Goal: Check status: Check status

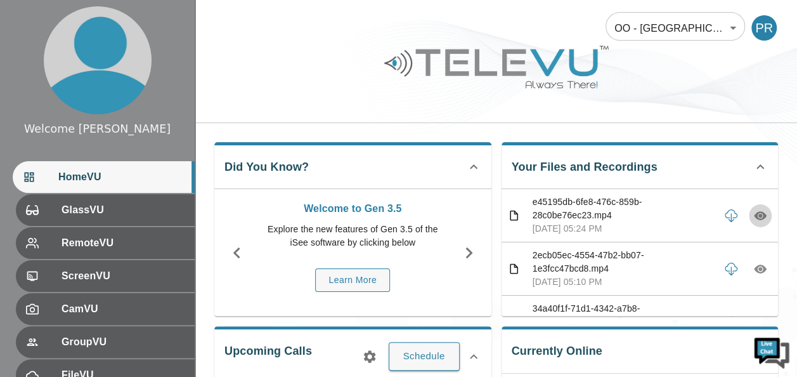
click at [754, 214] on icon "button" at bounding box center [760, 215] width 13 height 13
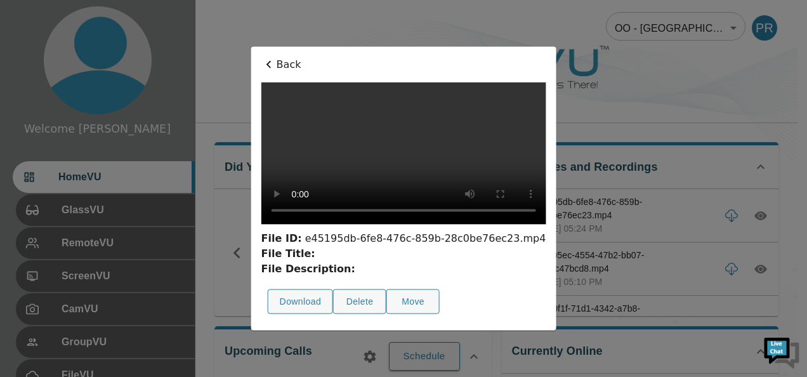
click at [261, 57] on icon at bounding box center [268, 64] width 15 height 15
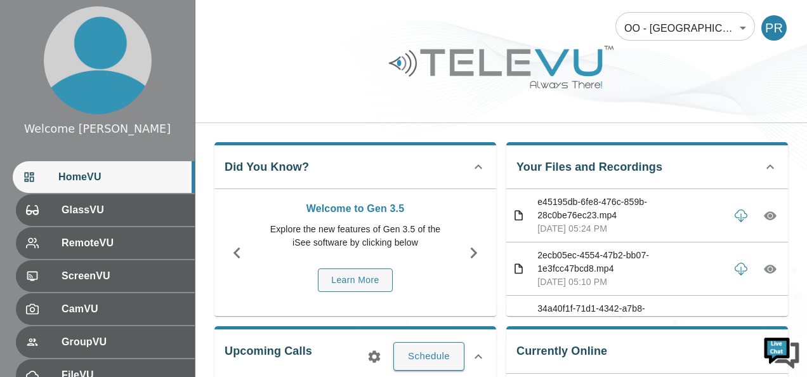
click at [736, 30] on body "Welcome Peter HomeVU GlassVU RemoteVU ScreenVU CamVU GroupVU FileVU ChatVU Sett…" at bounding box center [403, 338] width 807 height 677
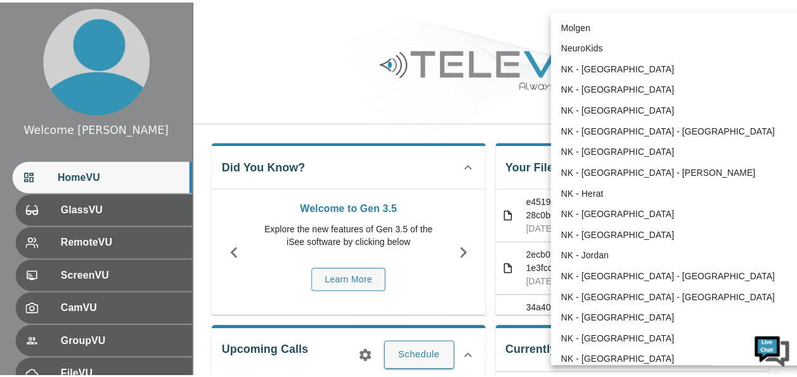
scroll to position [1030, 0]
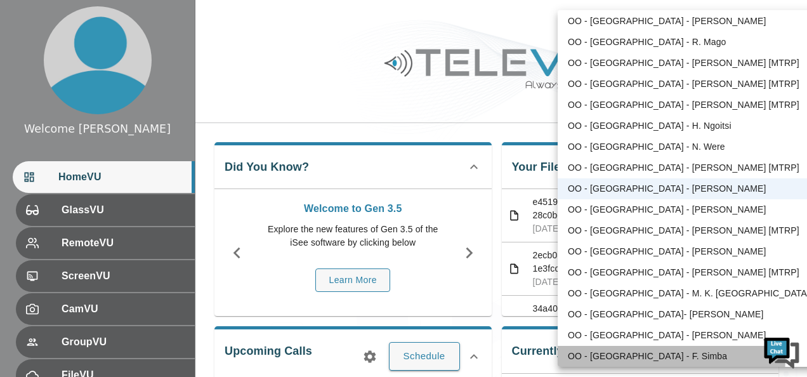
click at [637, 356] on li "OO - [GEOGRAPHIC_DATA] - F. Simba" at bounding box center [689, 356] width 263 height 21
type input "148"
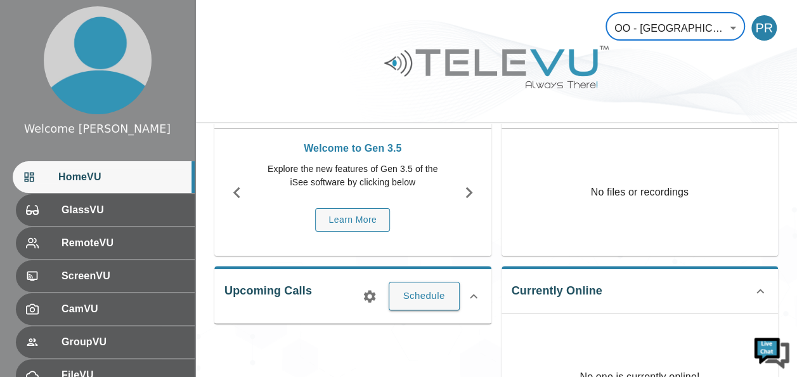
scroll to position [76, 0]
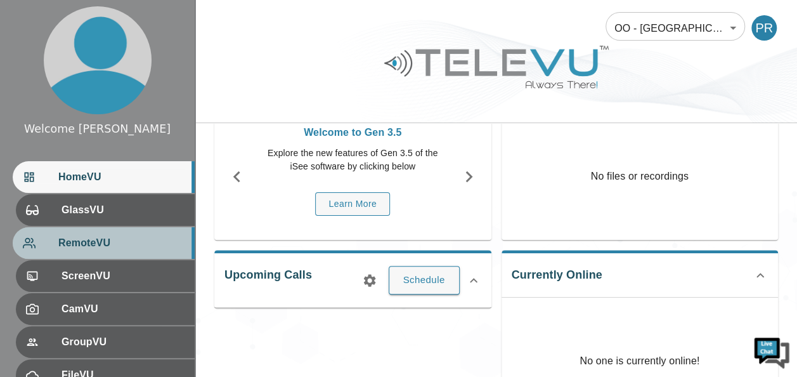
click at [91, 238] on span "RemoteVU" at bounding box center [121, 242] width 126 height 15
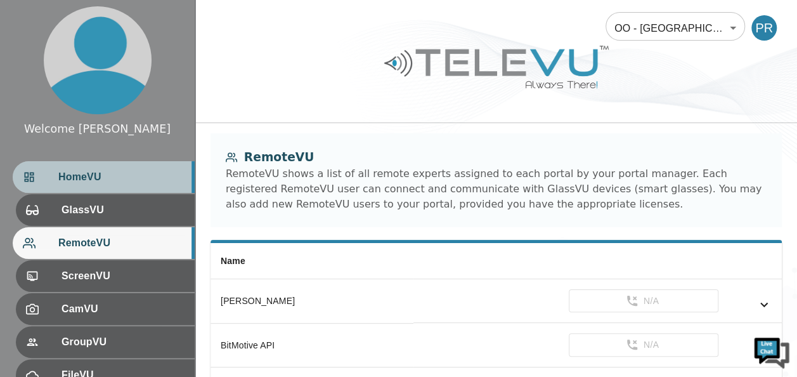
click at [136, 178] on span "HomeVU" at bounding box center [121, 176] width 126 height 15
